Goal: Contribute content

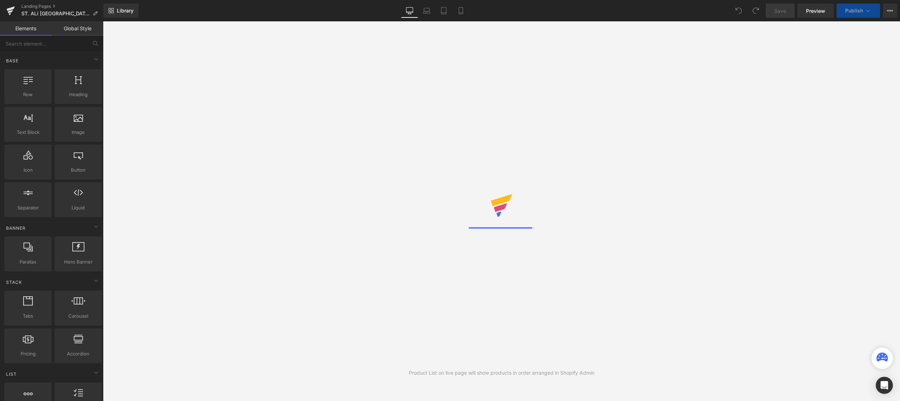
click at [432, 238] on div "Product List on live page will show products in order arranged in Shopify Admin" at bounding box center [501, 211] width 797 height 380
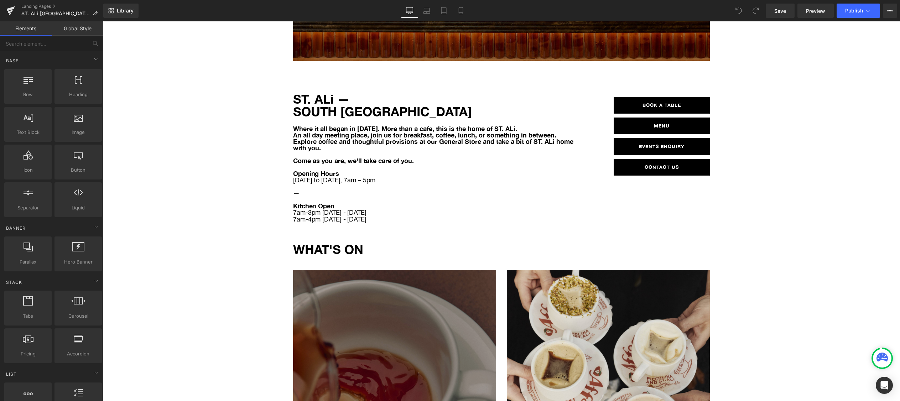
scroll to position [254, 0]
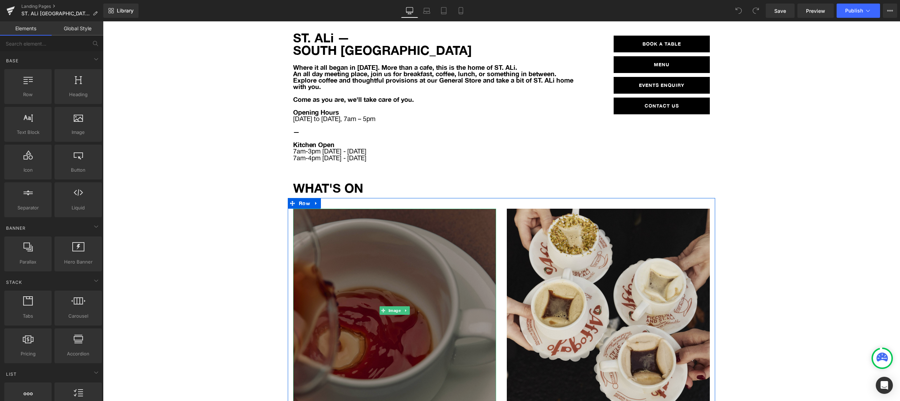
click at [386, 252] on img at bounding box center [394, 310] width 203 height 203
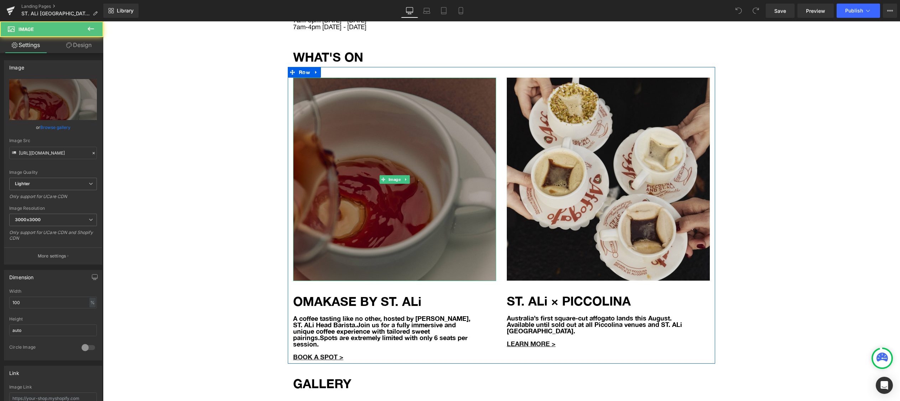
scroll to position [414, 0]
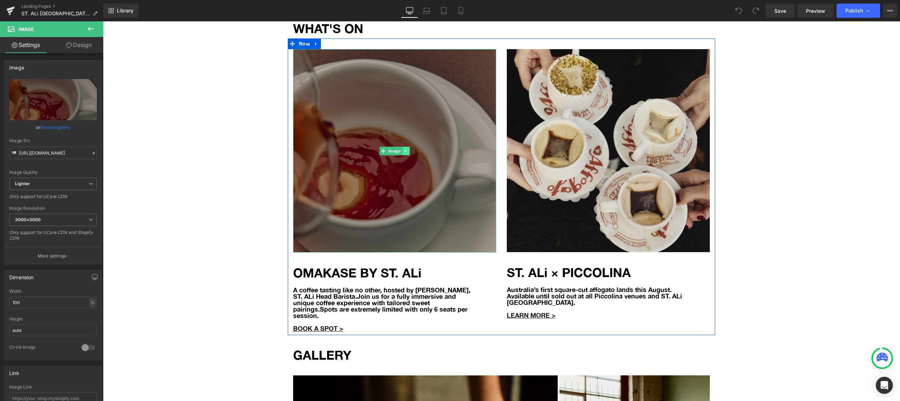
click at [407, 149] on icon at bounding box center [406, 151] width 4 height 4
click at [411, 147] on link at bounding box center [409, 151] width 7 height 9
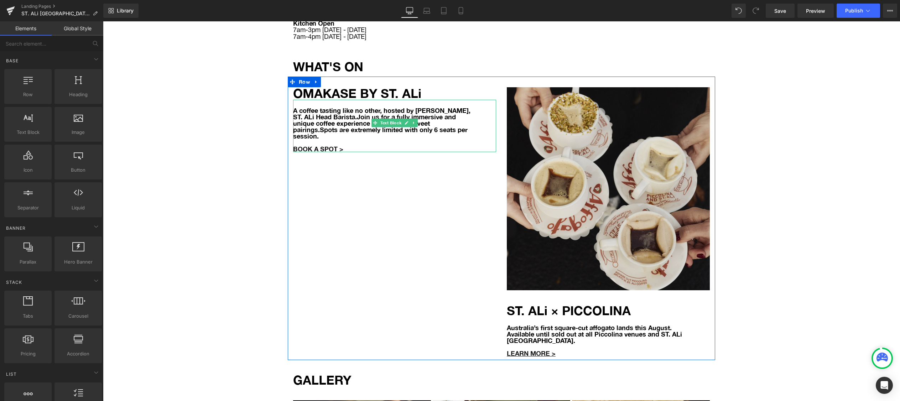
scroll to position [350, 0]
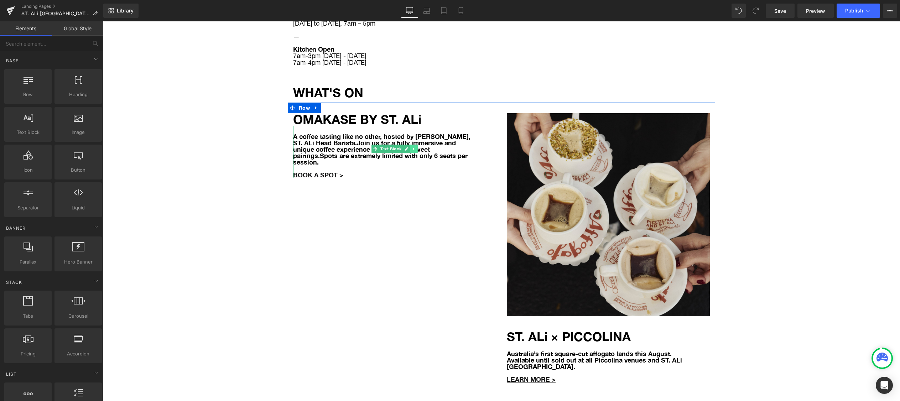
click at [415, 147] on icon at bounding box center [414, 149] width 4 height 4
click at [415, 145] on link at bounding box center [417, 149] width 7 height 9
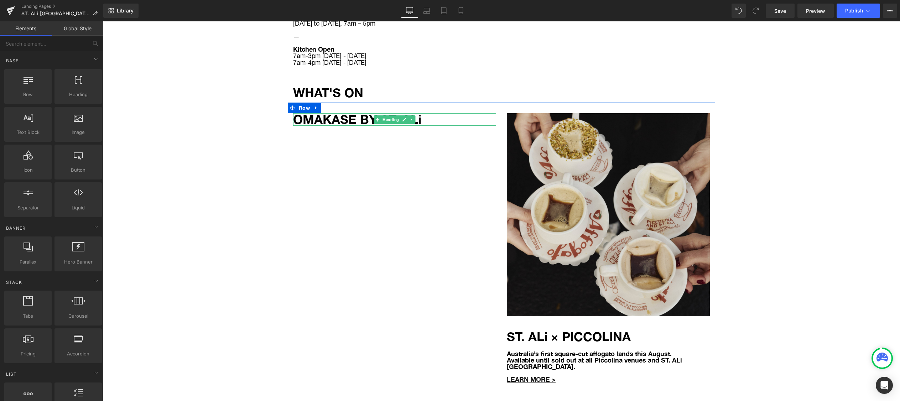
drag, startPoint x: 412, startPoint y: 97, endPoint x: 412, endPoint y: 102, distance: 5.0
click at [412, 118] on icon at bounding box center [411, 119] width 1 height 2
click at [415, 118] on icon at bounding box center [416, 120] width 4 height 4
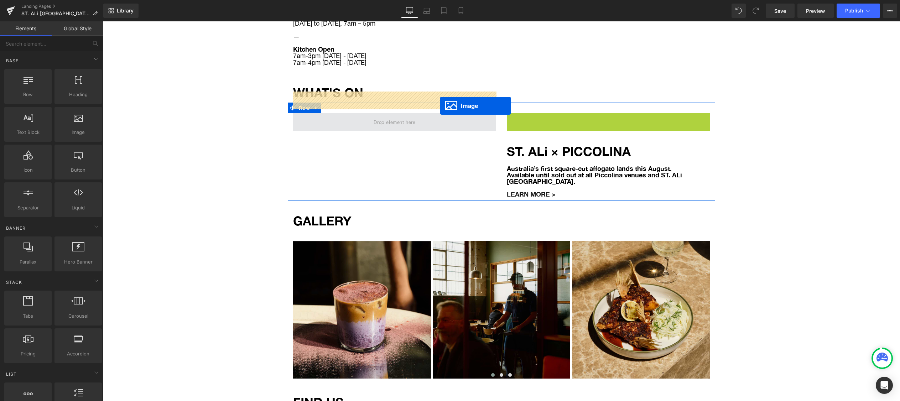
drag, startPoint x: 595, startPoint y: 193, endPoint x: 440, endPoint y: 106, distance: 177.9
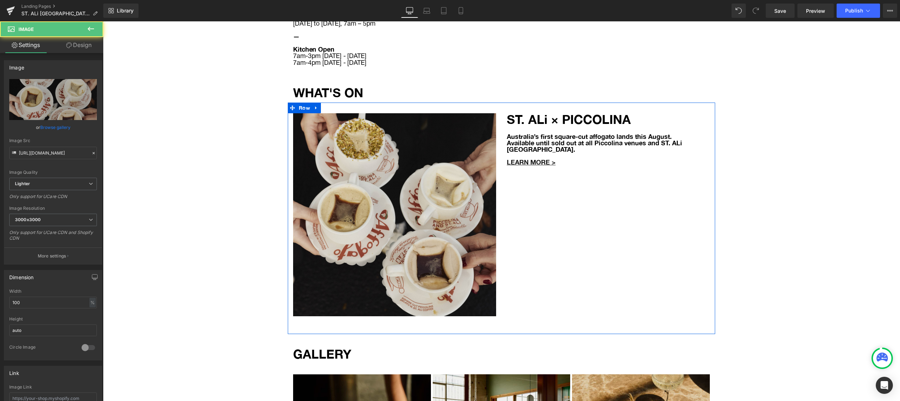
click at [535, 133] on p "Australia’s first square-cut affogato lands this August. Available until sold o…" at bounding box center [598, 142] width 182 height 19
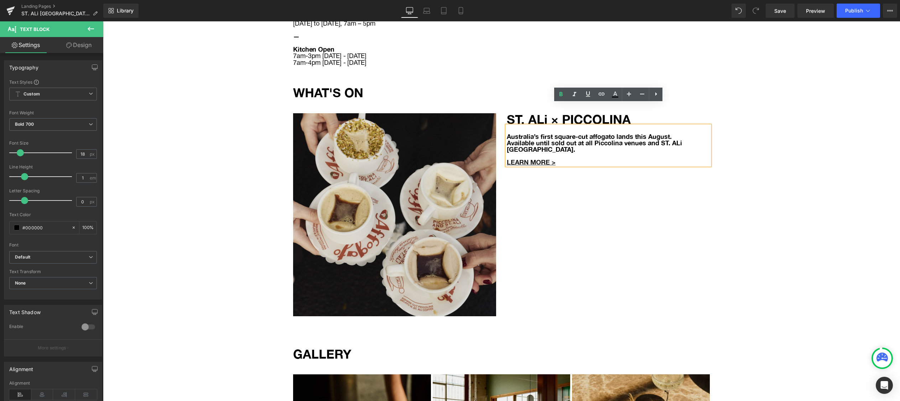
click at [253, 210] on div "ST. ALi SOUTH MELBOURNE Heading Row Hero Banner Row Row 50px ST. ALi — SOUTH ME…" at bounding box center [501, 276] width 797 height 1138
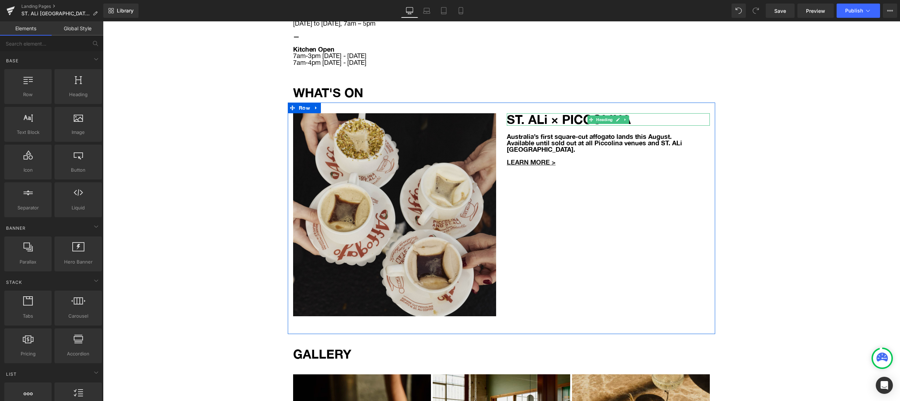
click at [575, 113] on h1 "ST. ALi × PICCOLINA" at bounding box center [608, 119] width 203 height 12
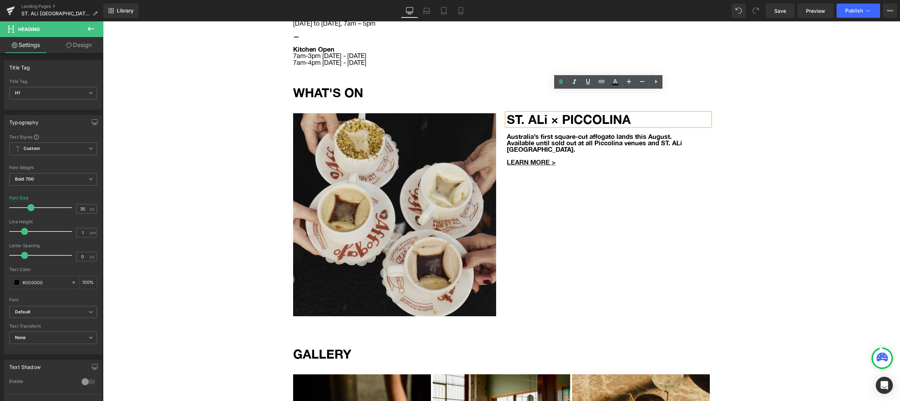
click at [268, 112] on div "ST. ALi SOUTH MELBOURNE Heading Row Hero Banner Row Row 50px ST. ALi — SOUTH ME…" at bounding box center [501, 276] width 797 height 1138
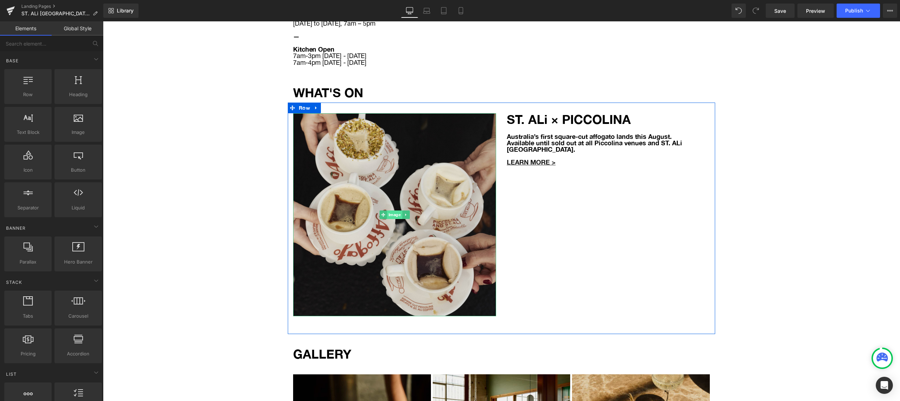
click at [394, 211] on span "Image" at bounding box center [394, 215] width 15 height 9
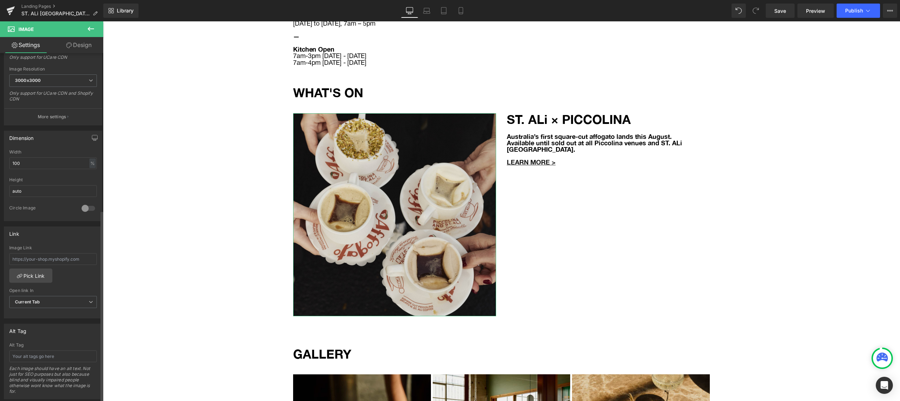
scroll to position [285, 0]
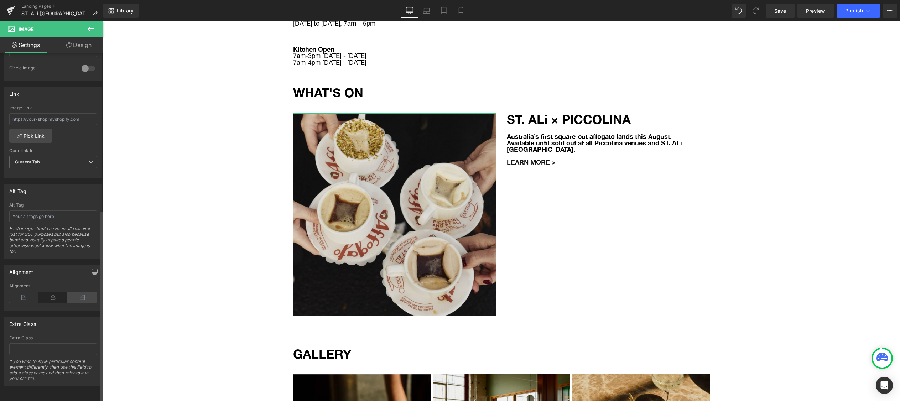
click at [78, 292] on icon at bounding box center [82, 297] width 29 height 11
click at [56, 292] on icon at bounding box center [52, 297] width 29 height 11
click at [26, 292] on icon at bounding box center [23, 297] width 29 height 11
click at [48, 292] on icon at bounding box center [52, 297] width 29 height 11
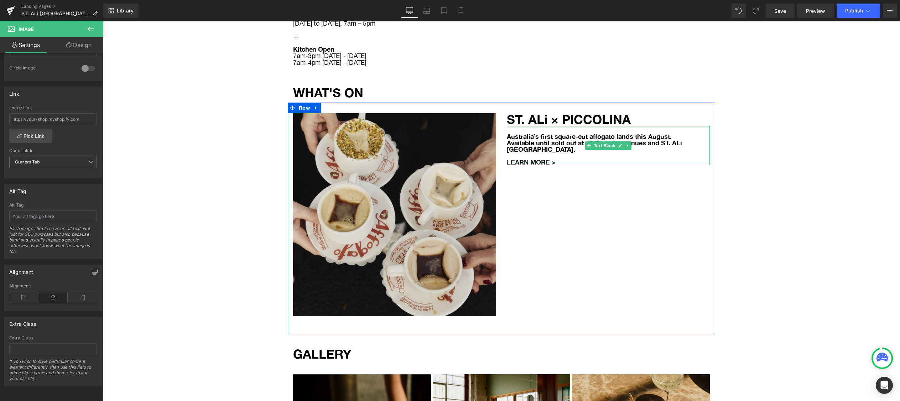
click at [560, 126] on div at bounding box center [608, 127] width 203 height 2
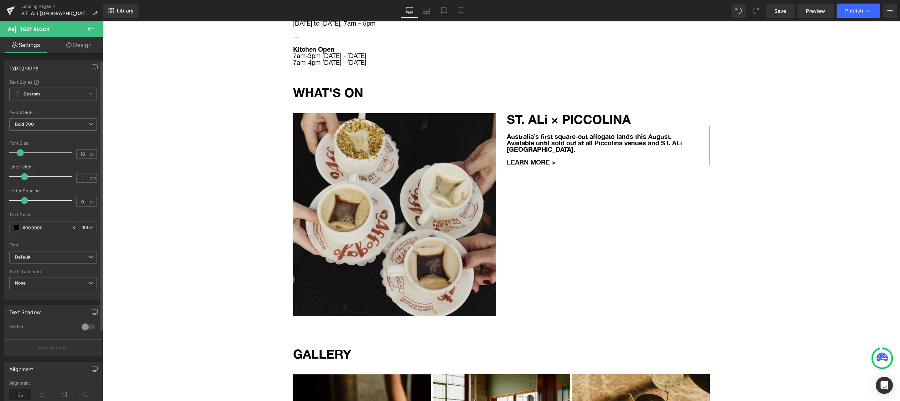
scroll to position [36, 0]
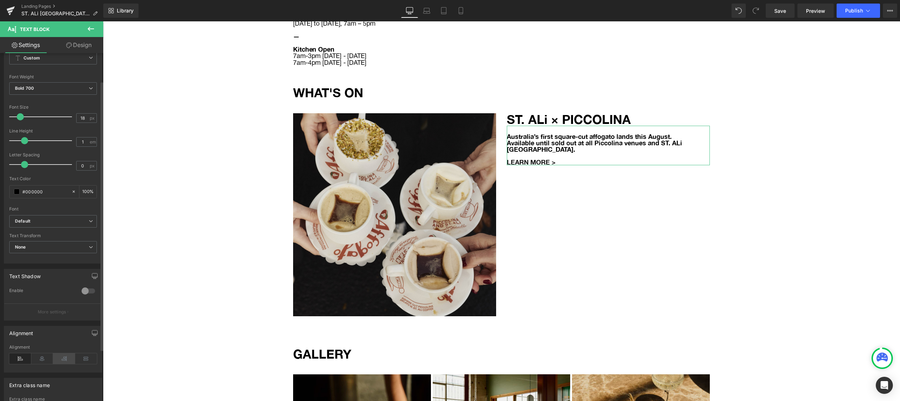
click at [65, 358] on icon at bounding box center [64, 358] width 22 height 11
drag, startPoint x: 49, startPoint y: 358, endPoint x: 32, endPoint y: 360, distance: 16.5
click at [49, 358] on icon at bounding box center [42, 358] width 22 height 11
click at [19, 358] on icon at bounding box center [20, 358] width 22 height 11
click at [308, 103] on span "Row" at bounding box center [304, 108] width 15 height 11
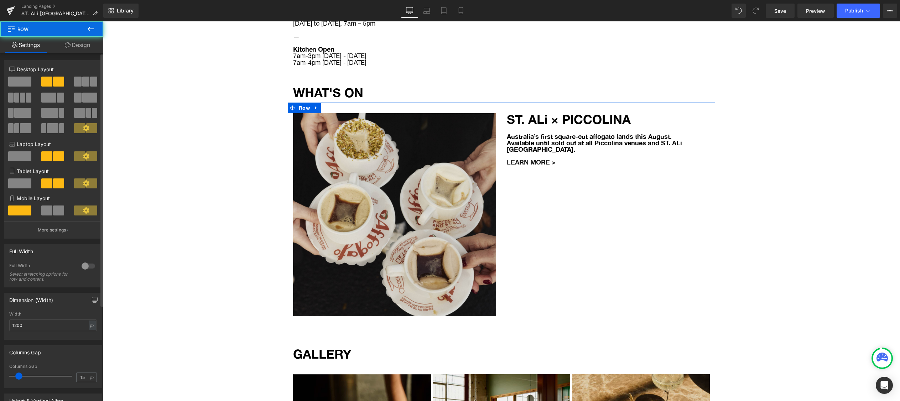
scroll to position [131, 0]
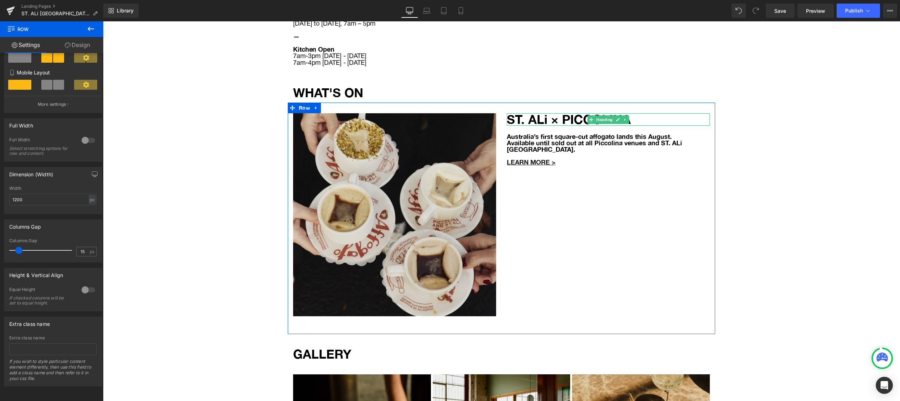
click at [553, 113] on h1 "ST. ALi × PICCOLINA" at bounding box center [608, 119] width 203 height 12
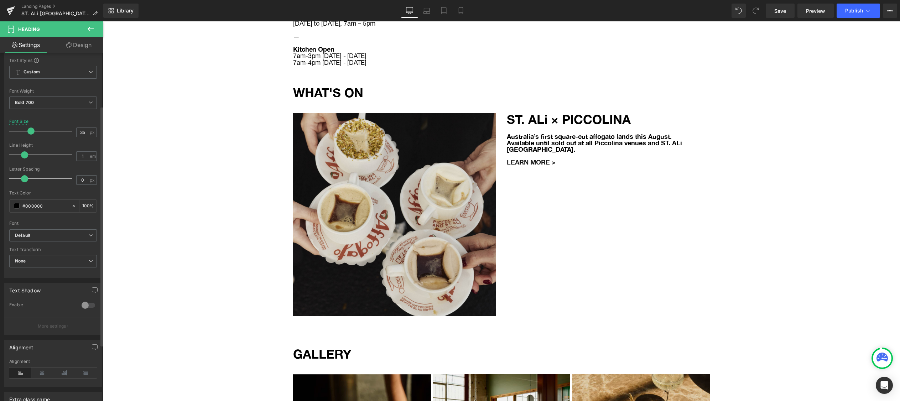
scroll to position [158, 0]
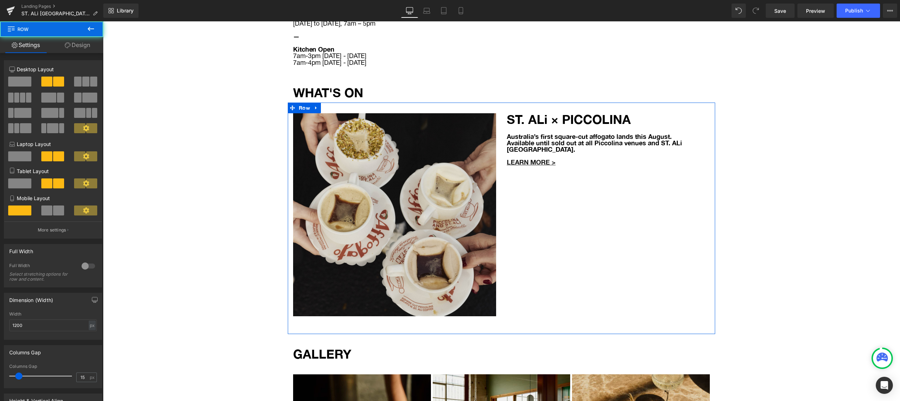
click at [654, 163] on div "Image ST. ALi × PICCOLINA Heading Australia’s first square-cut affogato lands t…" at bounding box center [502, 219] width 428 height 232
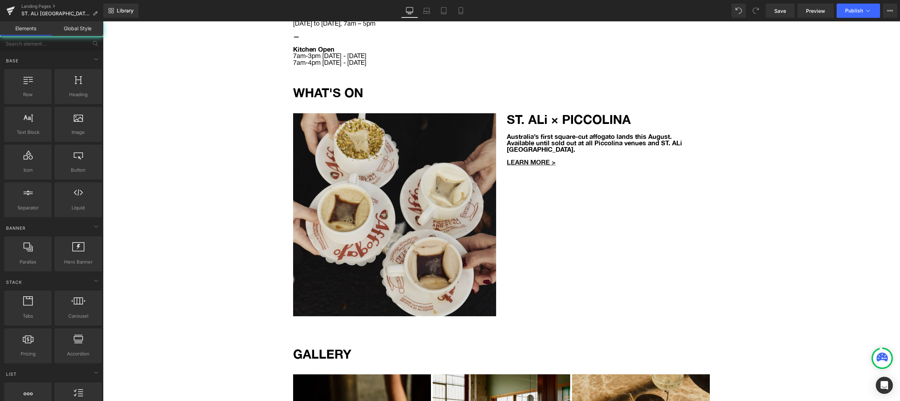
click at [789, 158] on div "ST. ALi SOUTH MELBOURNE Heading Row Hero Banner Row Row 50px ST. ALi — SOUTH ME…" at bounding box center [501, 276] width 797 height 1138
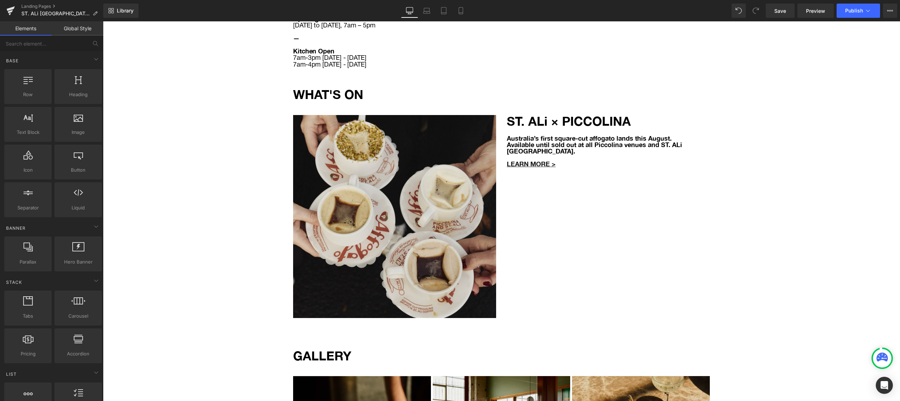
scroll to position [349, 0]
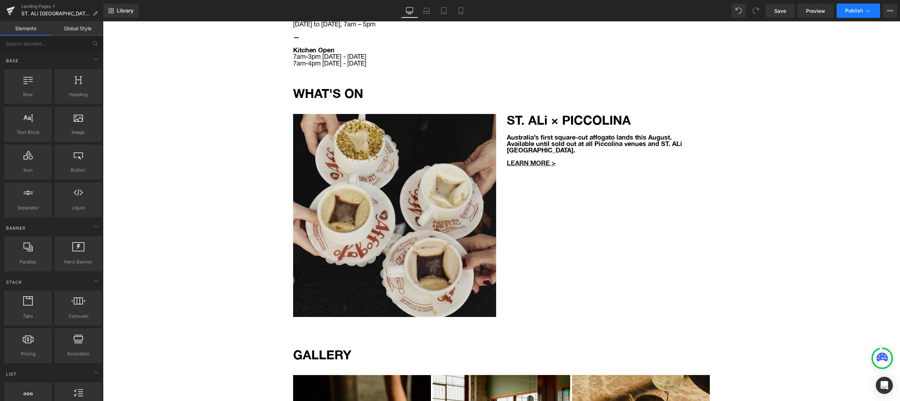
click at [852, 11] on span "Publish" at bounding box center [855, 11] width 18 height 6
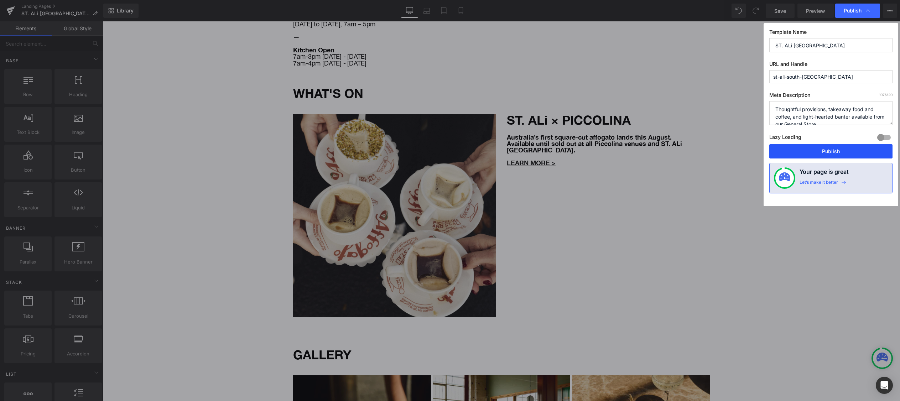
click at [805, 152] on button "Publish" at bounding box center [831, 151] width 123 height 14
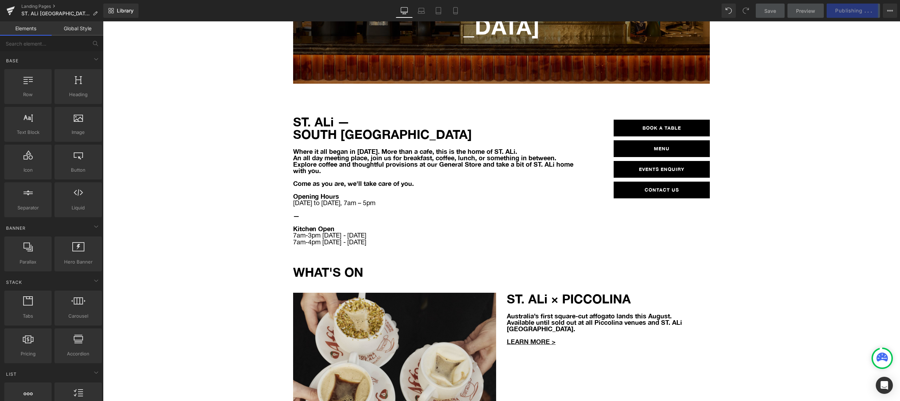
scroll to position [355, 0]
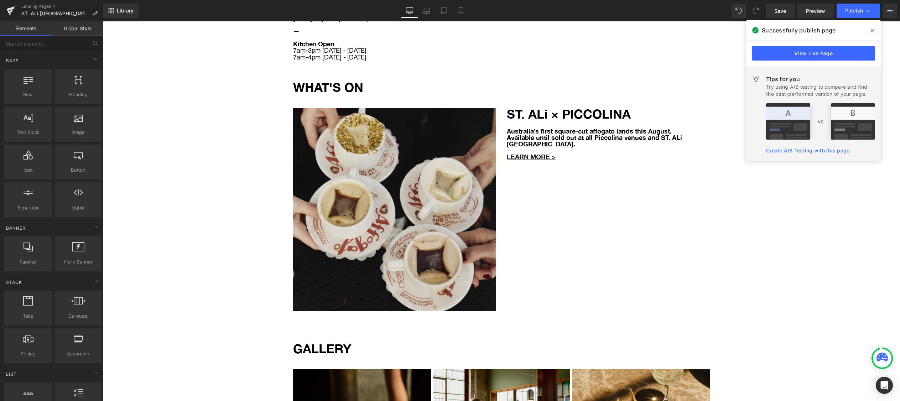
click at [746, 221] on div "ST. ALi SOUTH MELBOURNE Heading Row Hero Banner Row Row 50px ST. ALi — SOUTH ME…" at bounding box center [501, 271] width 797 height 1138
drag, startPoint x: 871, startPoint y: 32, endPoint x: 525, endPoint y: 86, distance: 350.6
click at [871, 32] on icon at bounding box center [873, 31] width 4 height 4
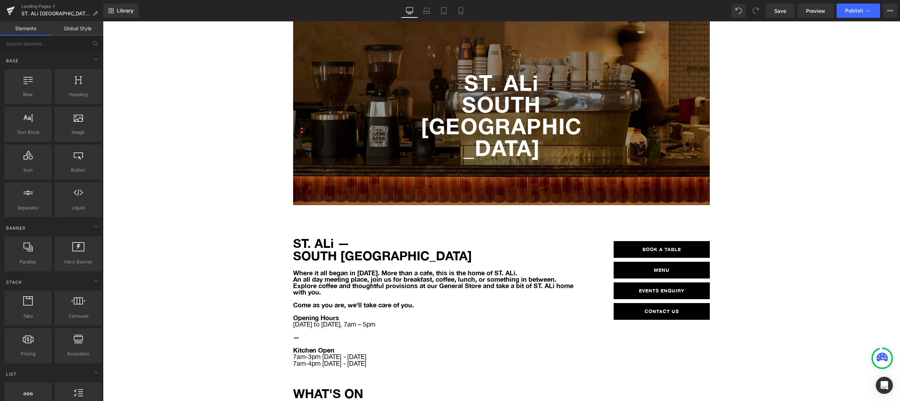
scroll to position [30, 0]
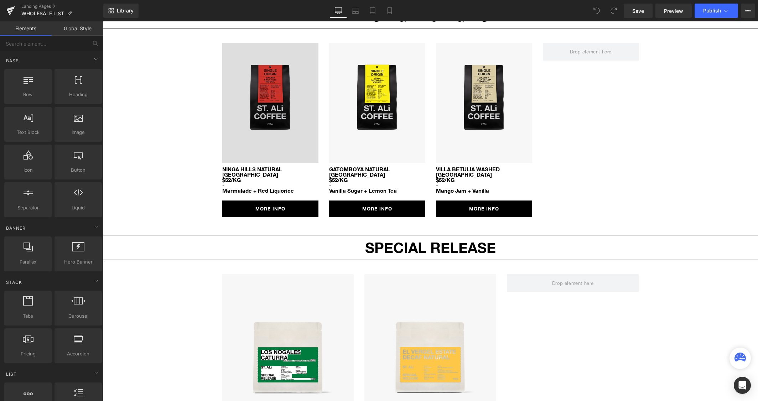
scroll to position [607, 0]
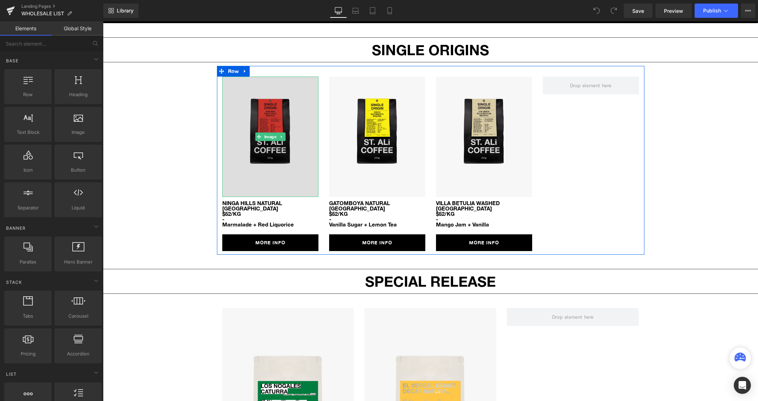
click at [287, 125] on img at bounding box center [270, 137] width 96 height 120
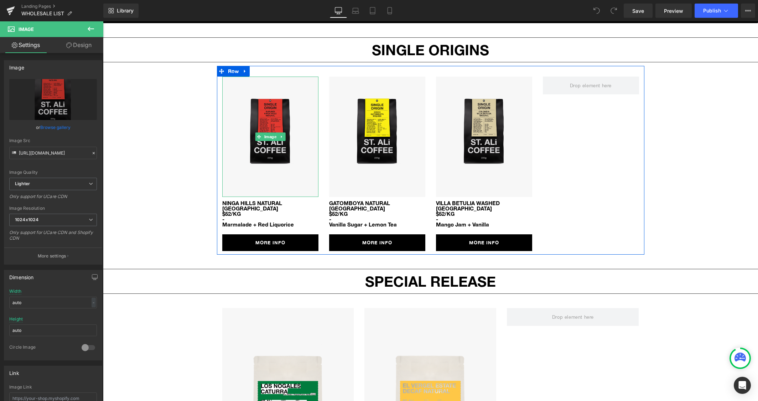
click at [281, 135] on icon at bounding box center [282, 137] width 4 height 4
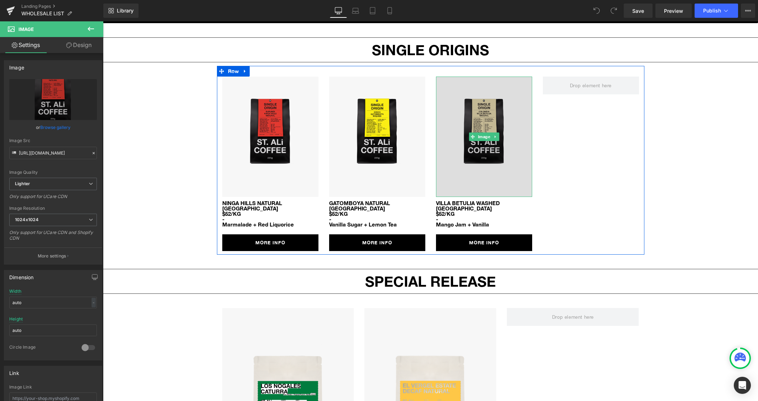
click at [484, 137] on img at bounding box center [484, 137] width 96 height 120
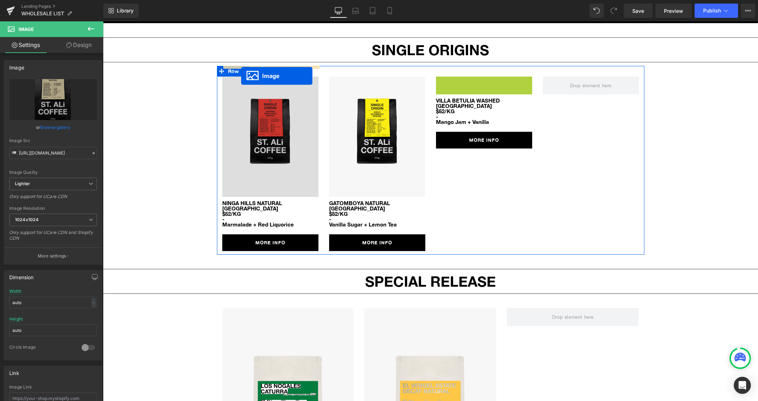
drag, startPoint x: 473, startPoint y: 125, endPoint x: 241, endPoint y: 76, distance: 237.2
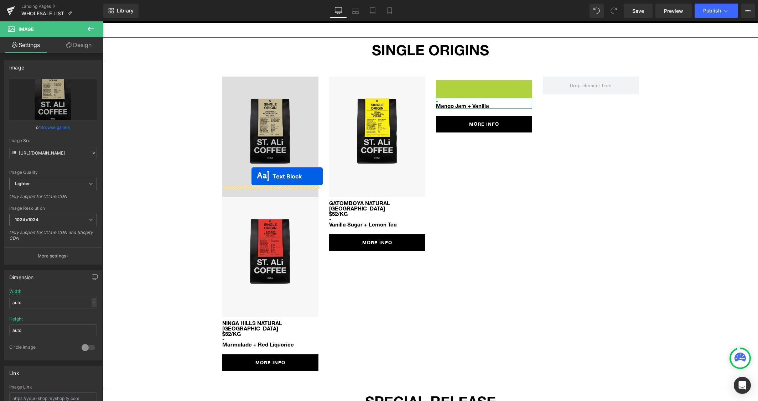
drag, startPoint x: 463, startPoint y: 79, endPoint x: 252, endPoint y: 176, distance: 233.1
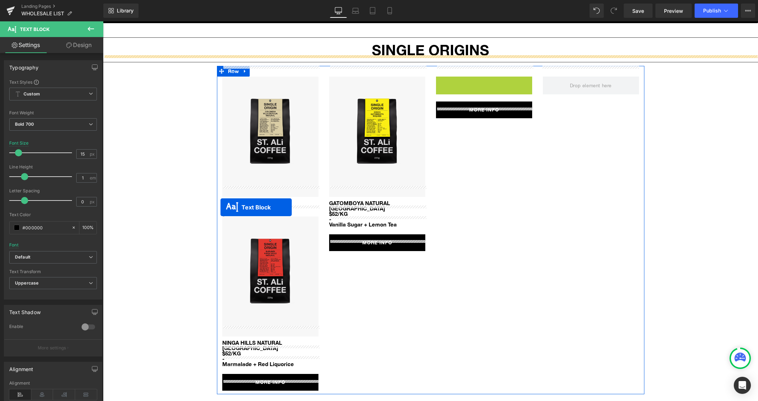
drag, startPoint x: 464, startPoint y: 71, endPoint x: 221, endPoint y: 206, distance: 277.4
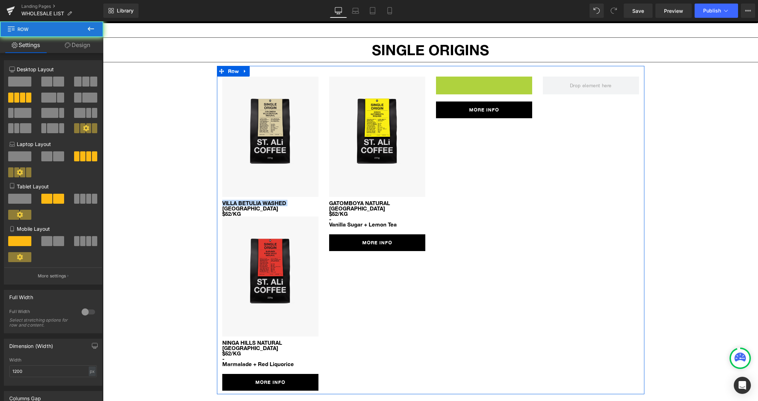
click at [221, 205] on div "Image VILLA BETULIA WASHED [GEOGRAPHIC_DATA] $52/KG Text Block Image NINGA HILL…" at bounding box center [270, 234] width 107 height 314
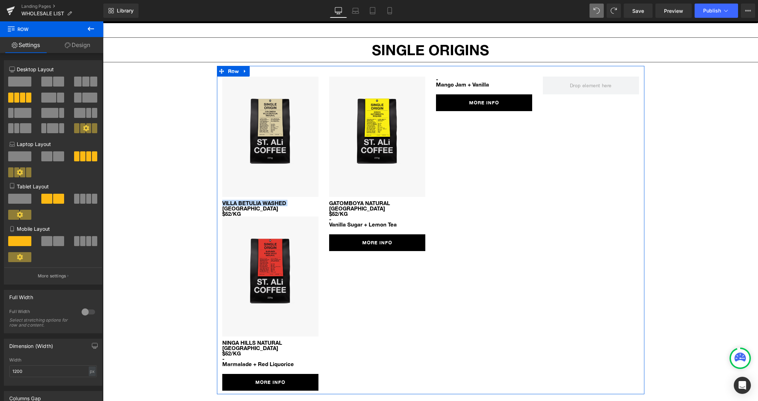
click at [440, 81] on font "Mango Jam + Vanilla" at bounding box center [462, 84] width 53 height 6
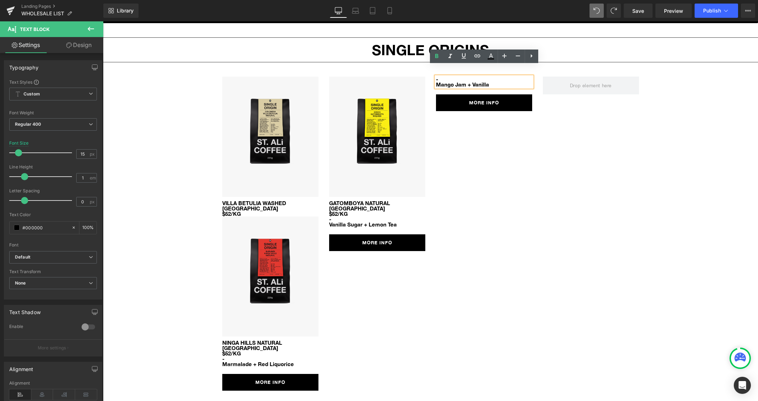
click at [521, 140] on div "Image VILLA BETULIA WASHED [GEOGRAPHIC_DATA] $52/KG Text Block Image NINGA HILL…" at bounding box center [431, 230] width 428 height 329
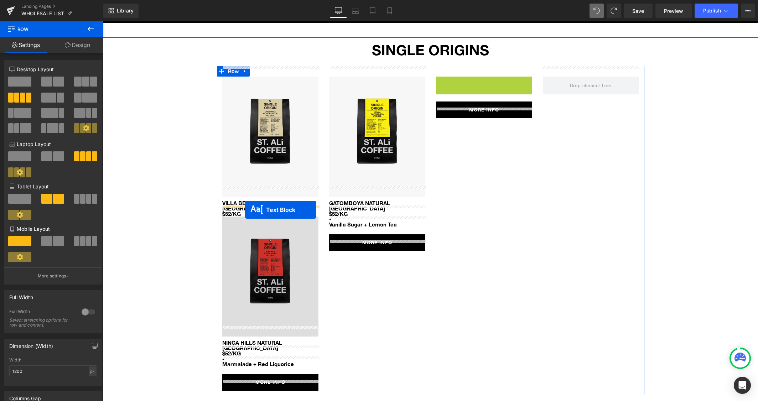
drag, startPoint x: 464, startPoint y: 71, endPoint x: 245, endPoint y: 210, distance: 259.5
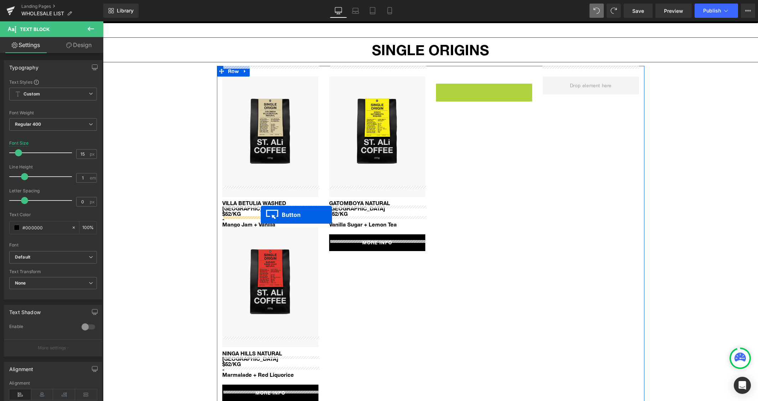
drag, startPoint x: 473, startPoint y: 83, endPoint x: 262, endPoint y: 217, distance: 249.9
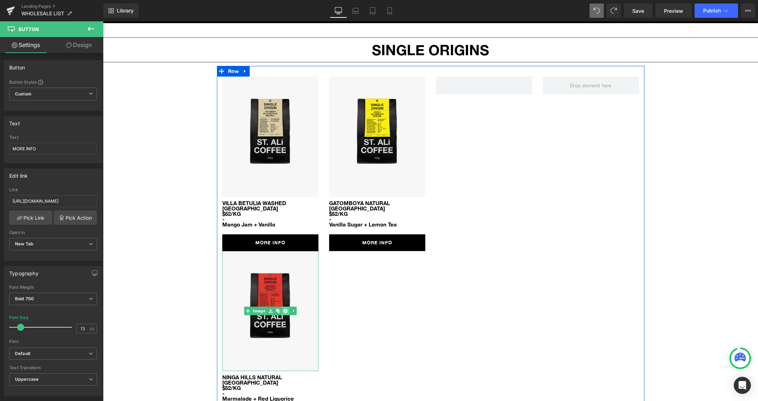
click at [285, 309] on icon at bounding box center [285, 311] width 4 height 4
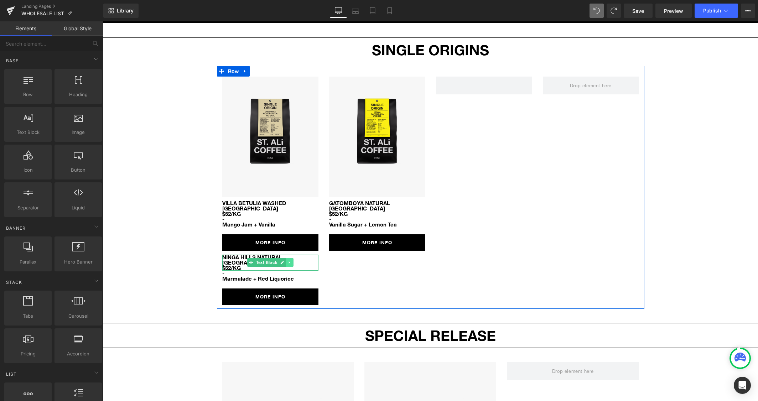
click at [290, 260] on icon at bounding box center [290, 262] width 4 height 4
click at [291, 260] on icon at bounding box center [293, 262] width 4 height 4
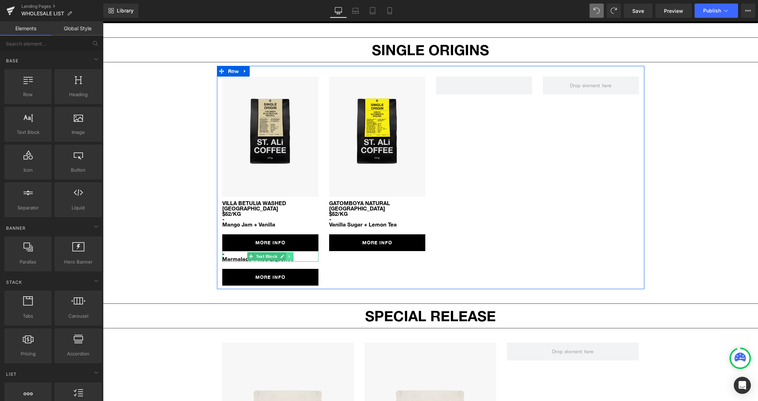
click at [291, 252] on link at bounding box center [289, 256] width 7 height 9
click at [292, 254] on icon at bounding box center [293, 256] width 4 height 4
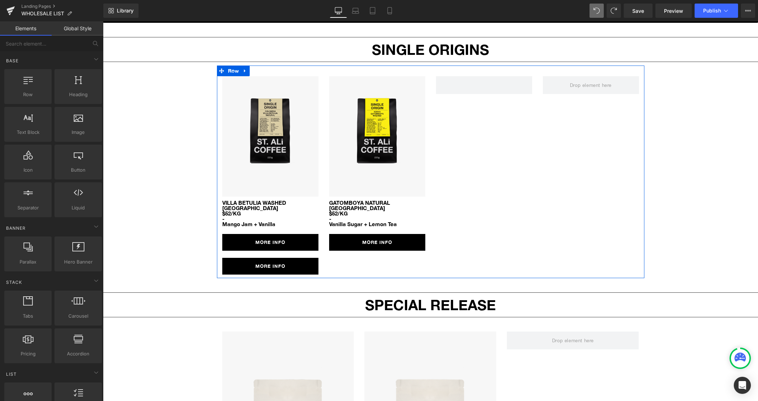
click at [282, 258] on div "MORE INFO Button" at bounding box center [270, 266] width 96 height 17
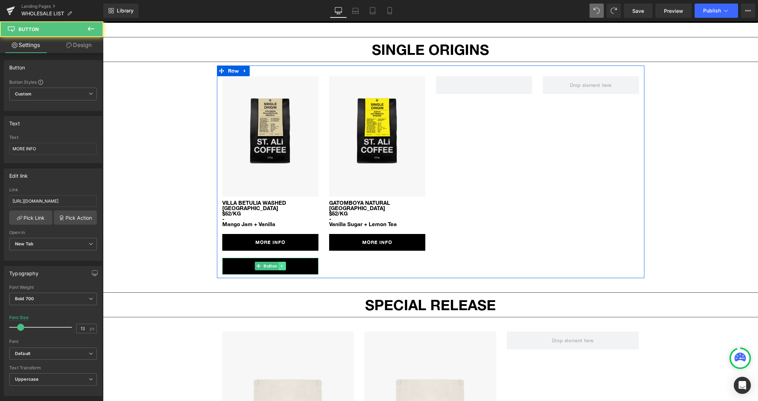
click at [284, 264] on icon at bounding box center [282, 266] width 4 height 4
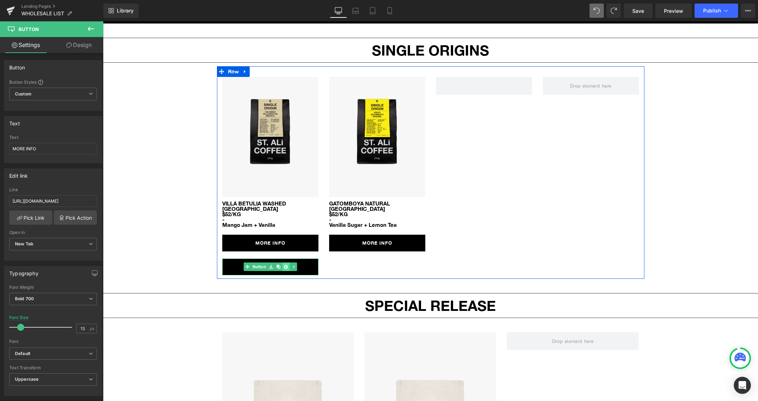
click at [286, 265] on icon at bounding box center [286, 267] width 4 height 4
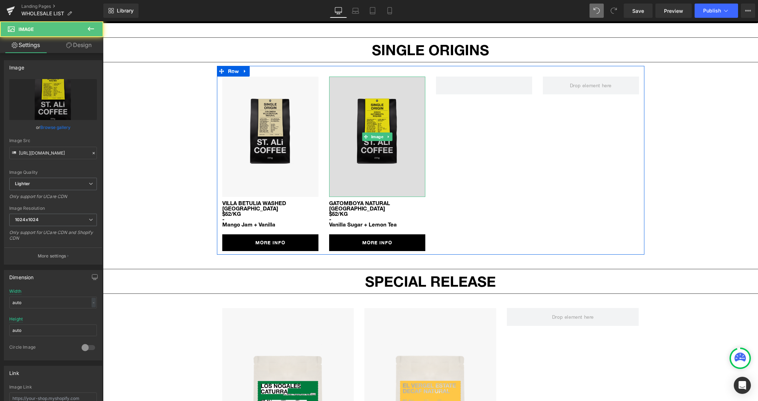
click at [366, 87] on img at bounding box center [377, 137] width 96 height 120
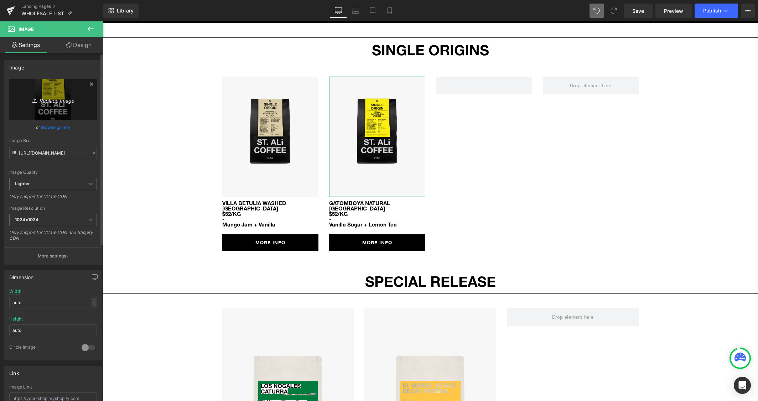
click at [58, 100] on icon "Replace Image" at bounding box center [53, 99] width 57 height 9
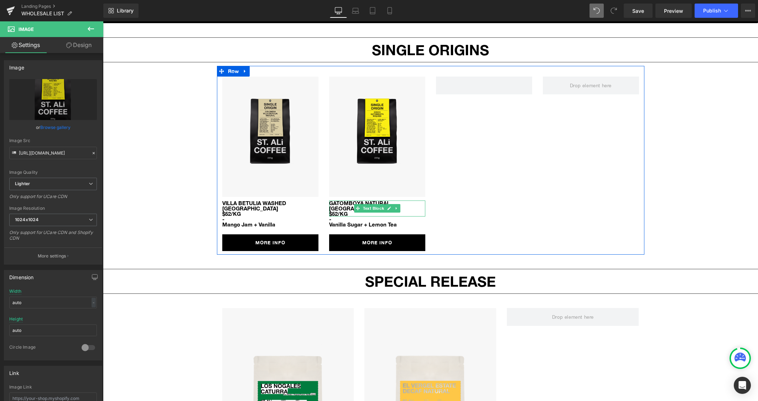
click at [351, 201] on p "GATOMBOYA NATURAL" at bounding box center [377, 203] width 96 height 5
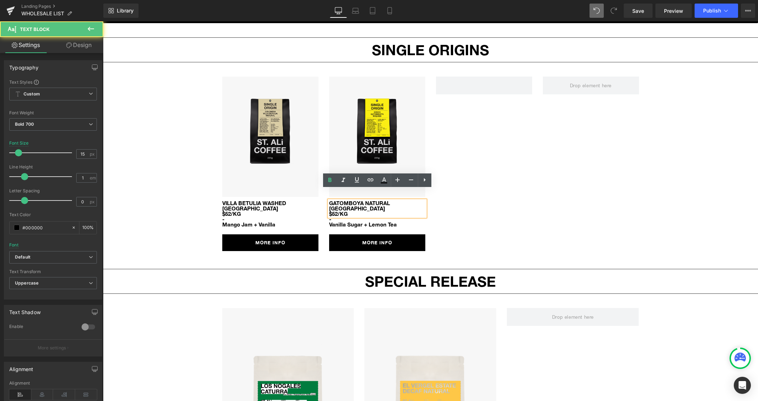
click at [374, 201] on p "GATOMBOYA NATURAL" at bounding box center [377, 203] width 96 height 5
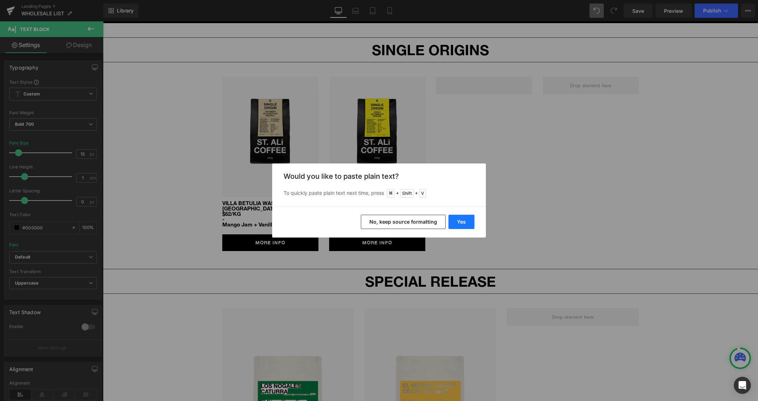
click at [456, 227] on button "Yes" at bounding box center [462, 222] width 26 height 14
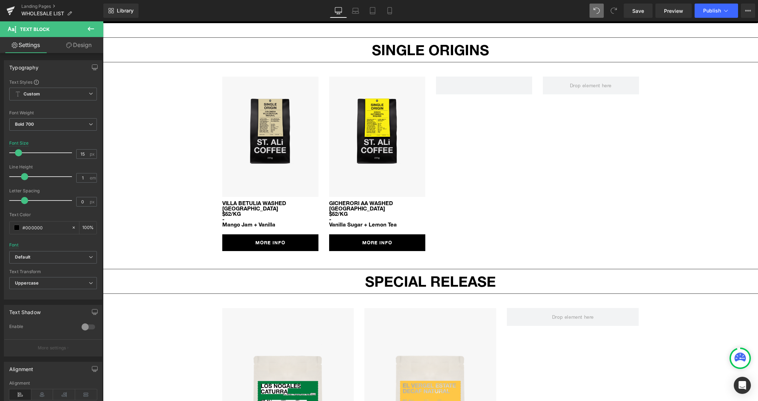
click at [351, 221] on font "Vanilla Sugar + Lemon Tea" at bounding box center [363, 224] width 68 height 6
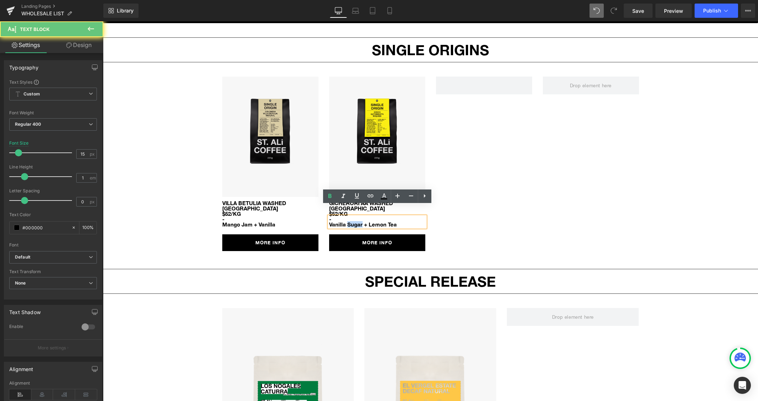
click at [351, 221] on font "Vanilla Sugar + Lemon Tea" at bounding box center [363, 224] width 68 height 6
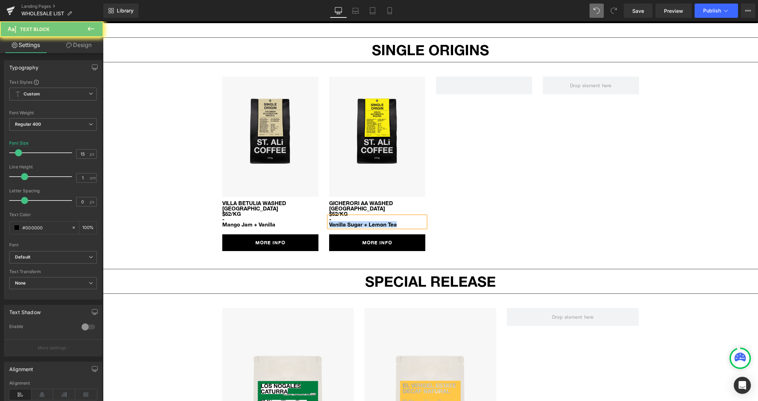
paste div
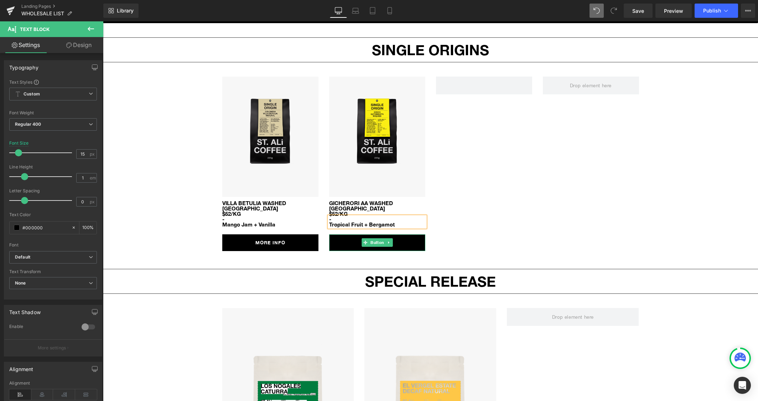
click at [353, 236] on link "MORE INFO" at bounding box center [377, 242] width 96 height 17
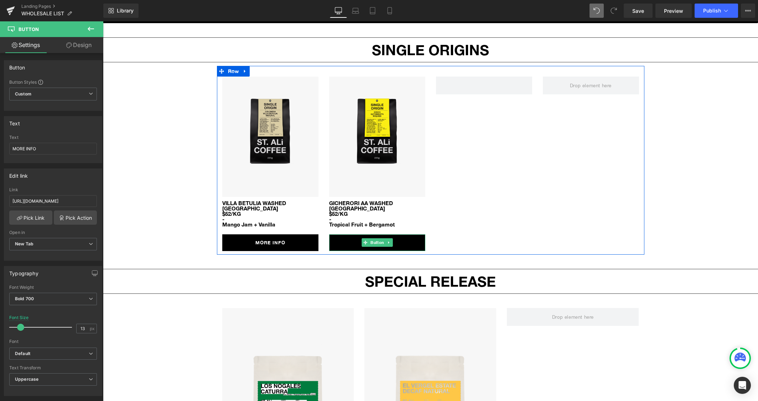
click at [380, 238] on span "Button" at bounding box center [377, 242] width 16 height 9
click at [51, 201] on input "[URL][DOMAIN_NAME]" at bounding box center [53, 201] width 88 height 12
paste input "icherori"
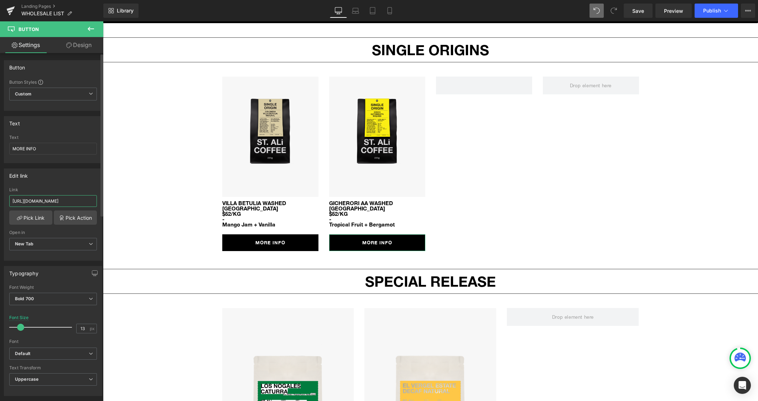
type input "[URL][DOMAIN_NAME]"
click at [54, 202] on input "[URL][DOMAIN_NAME]" at bounding box center [53, 201] width 88 height 12
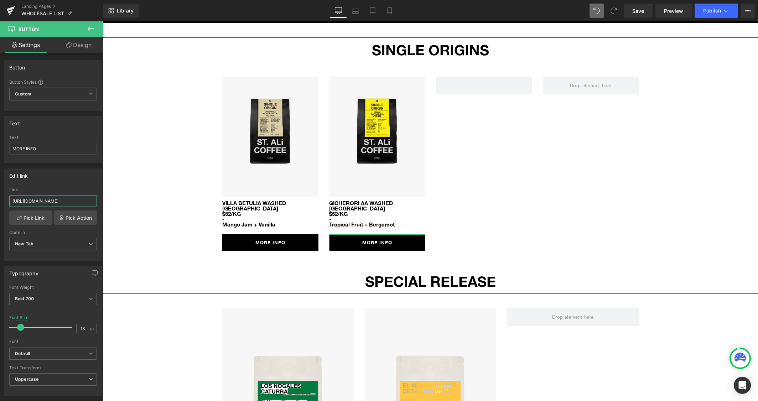
scroll to position [0, 0]
drag, startPoint x: 74, startPoint y: 199, endPoint x: -89, endPoint y: 207, distance: 163.0
click at [0, 207] on html "Button You are previewing how the will restyle your page. You can not edit Elem…" at bounding box center [379, 200] width 758 height 401
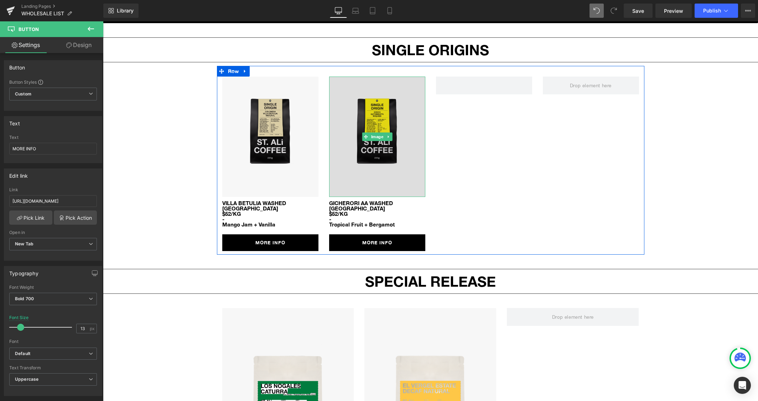
click at [414, 109] on img at bounding box center [377, 137] width 96 height 120
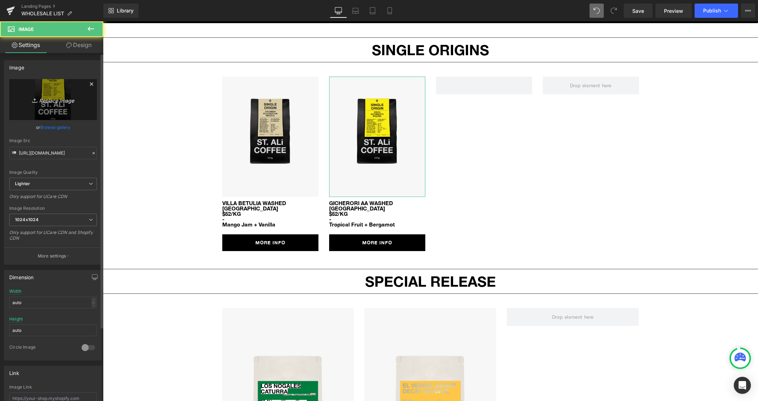
click at [55, 99] on icon "Replace Image" at bounding box center [53, 99] width 57 height 9
type input "C:\fakepath\so_gicherori_aa.png"
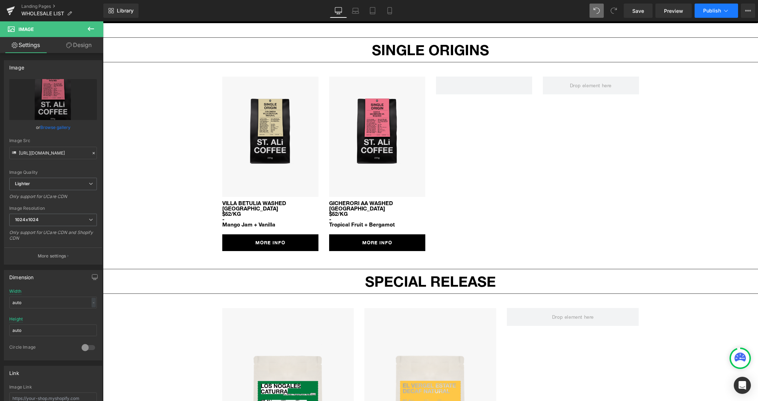
click at [718, 12] on span "Publish" at bounding box center [712, 11] width 18 height 6
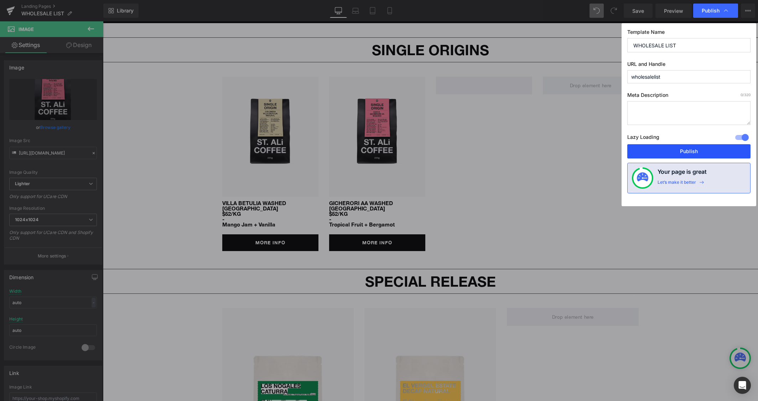
click at [683, 152] on button "Publish" at bounding box center [688, 151] width 123 height 14
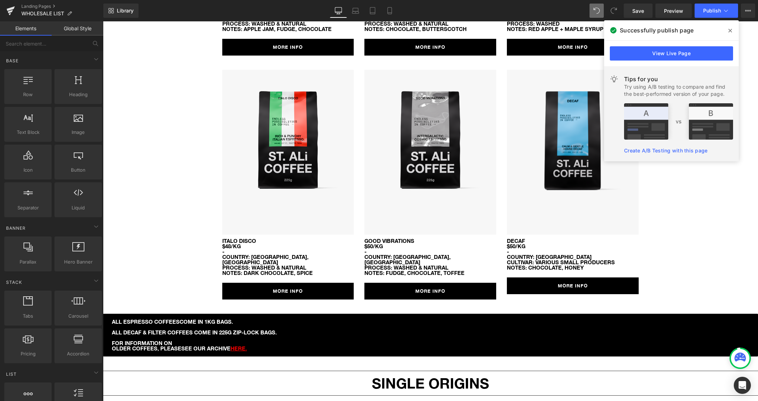
scroll to position [238, 0]
